Goal: Find specific page/section: Find specific page/section

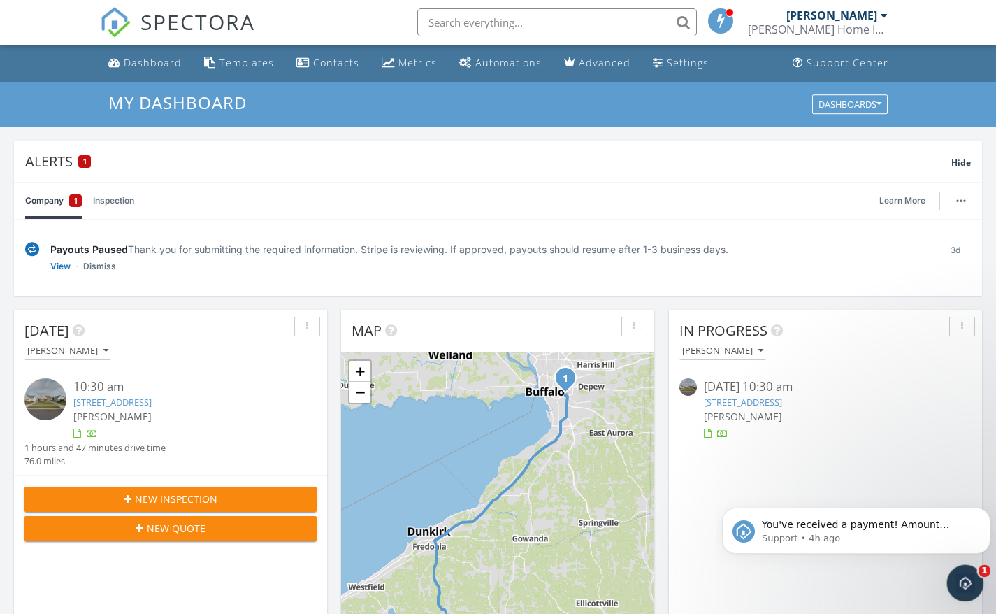
click at [951, 574] on div "Open Intercom Messenger" at bounding box center [963, 581] width 46 height 46
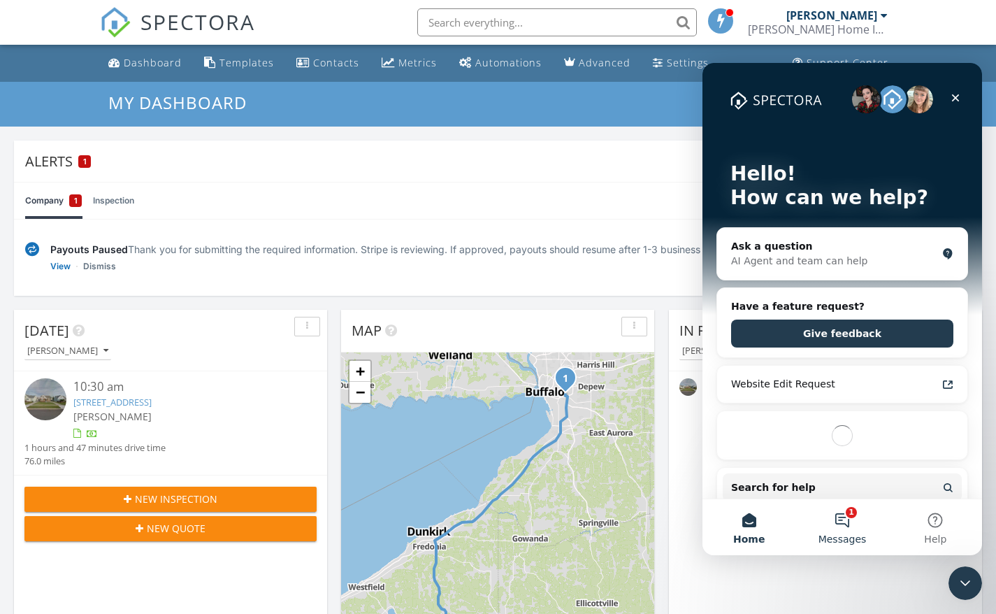
click at [844, 520] on button "1 Messages" at bounding box center [841, 527] width 93 height 56
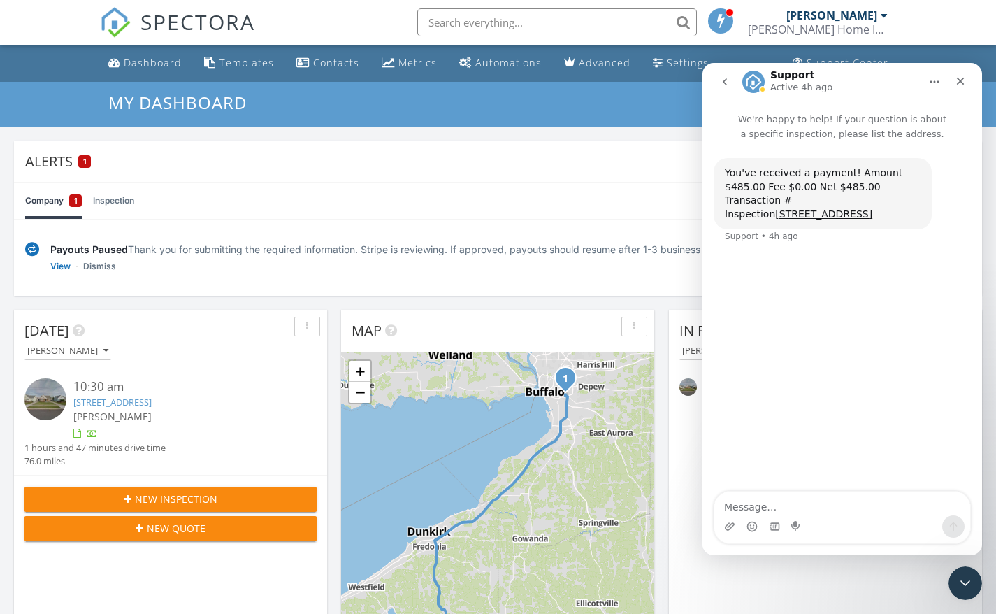
click at [637, 170] on div "Alerts 1" at bounding box center [488, 161] width 926 height 19
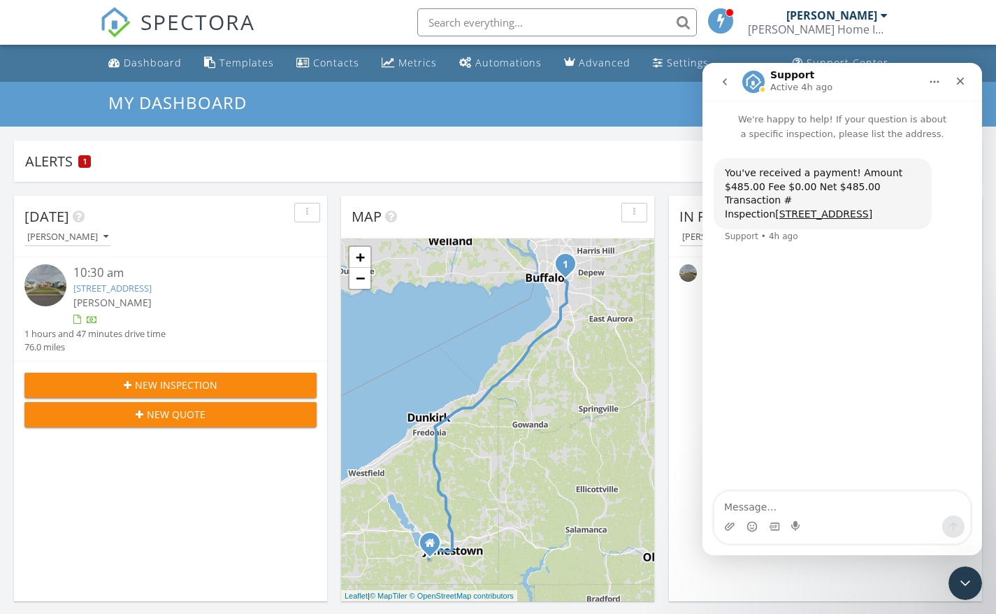
click at [667, 156] on div "Alerts 1" at bounding box center [487, 161] width 925 height 19
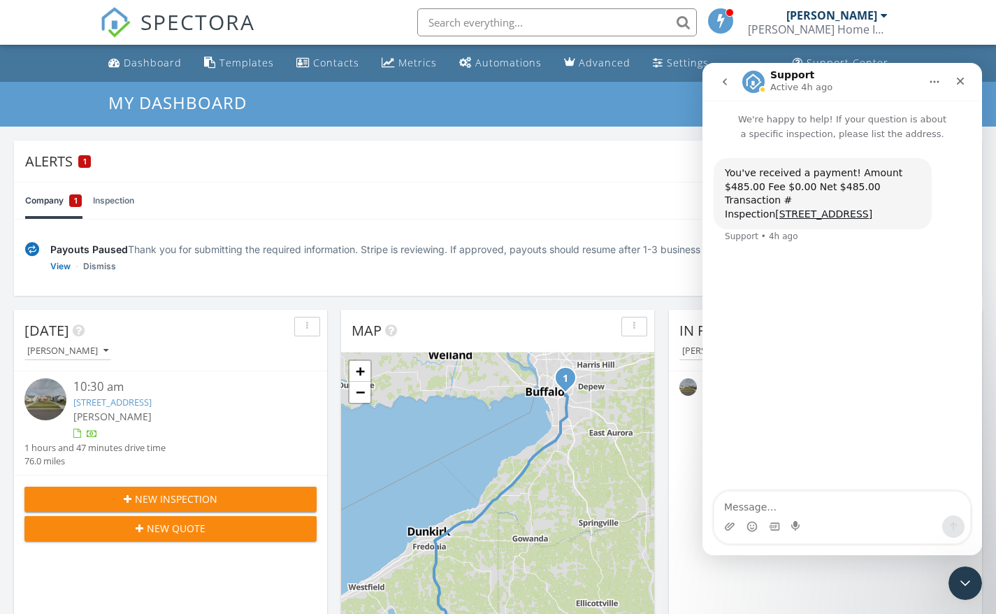
click at [709, 169] on div "You've received a payment! Amount $485.00 Fee $0.00 Net $485.00 Transaction # I…" at bounding box center [842, 200] width 280 height 119
click at [739, 369] on div "You've received a payment! Amount $485.00 Fee $0.00 Net $485.00 Transaction # I…" at bounding box center [842, 317] width 280 height 352
click at [723, 84] on icon "go back" at bounding box center [724, 81] width 11 height 11
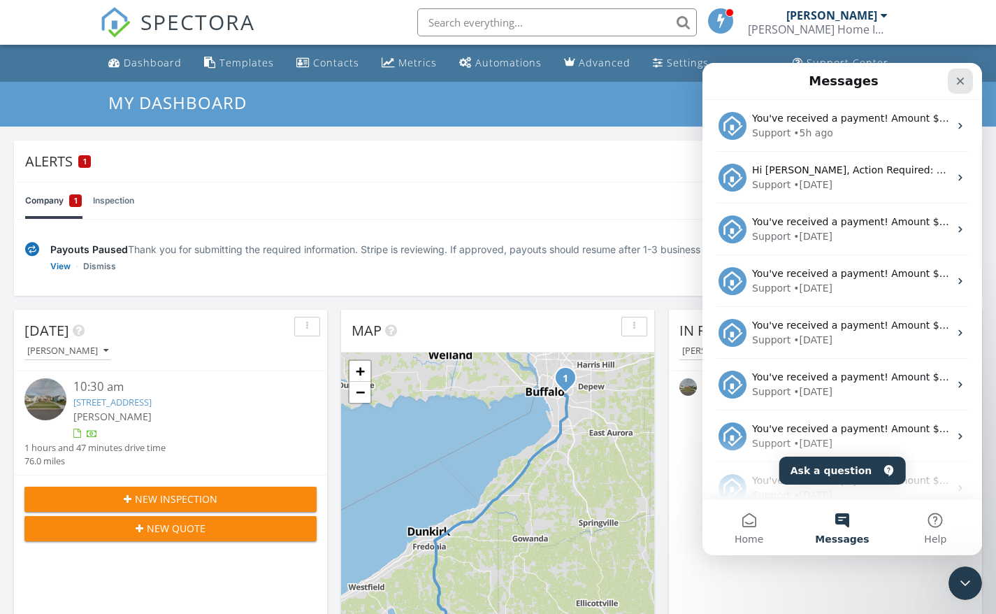
click at [960, 83] on icon "Close" at bounding box center [960, 80] width 11 height 11
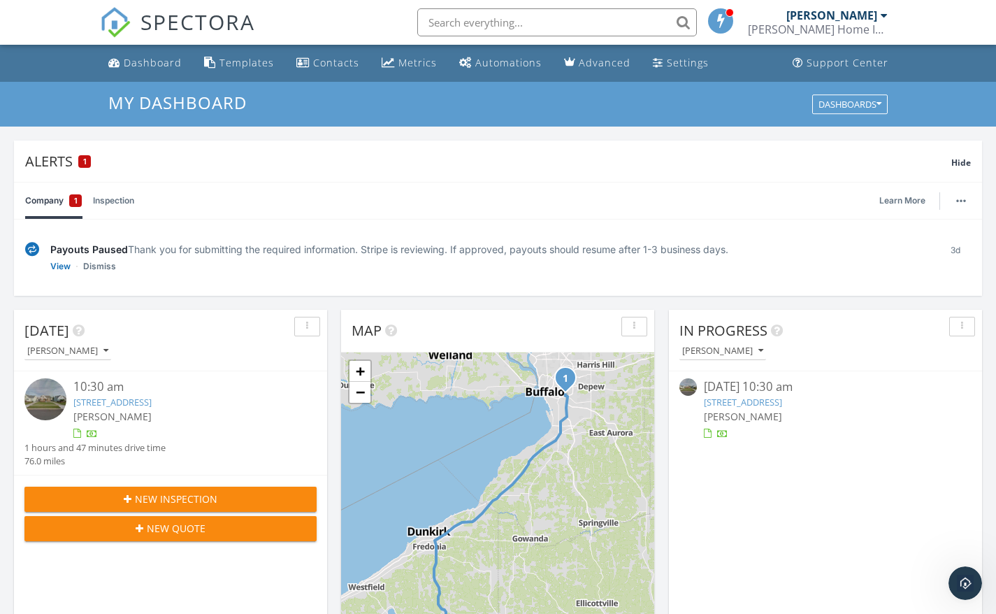
click at [779, 400] on link "[STREET_ADDRESS]" at bounding box center [743, 402] width 78 height 13
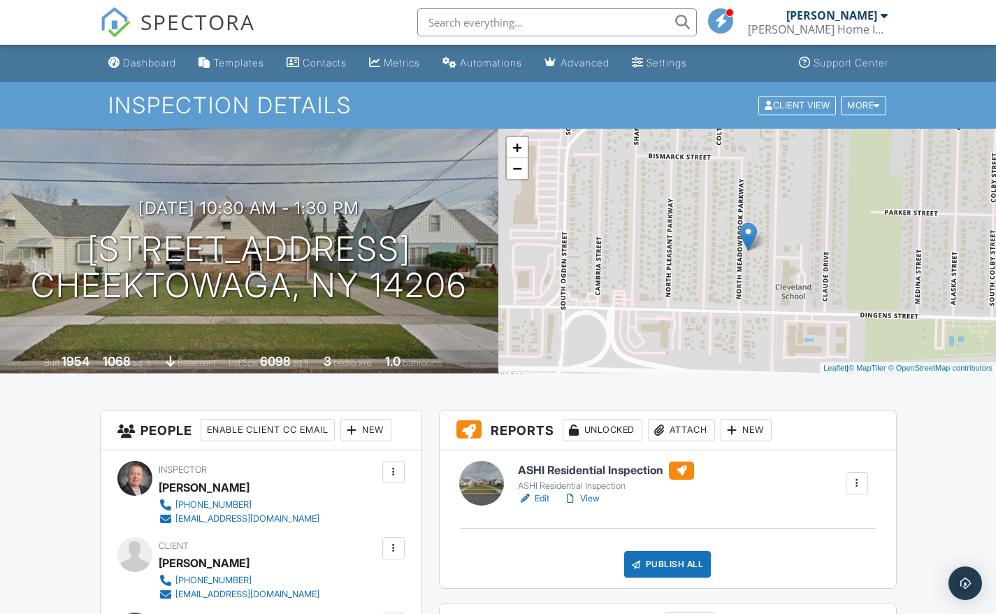
click at [542, 497] on link "Edit" at bounding box center [533, 498] width 31 height 14
